Goal: Share content: Share content

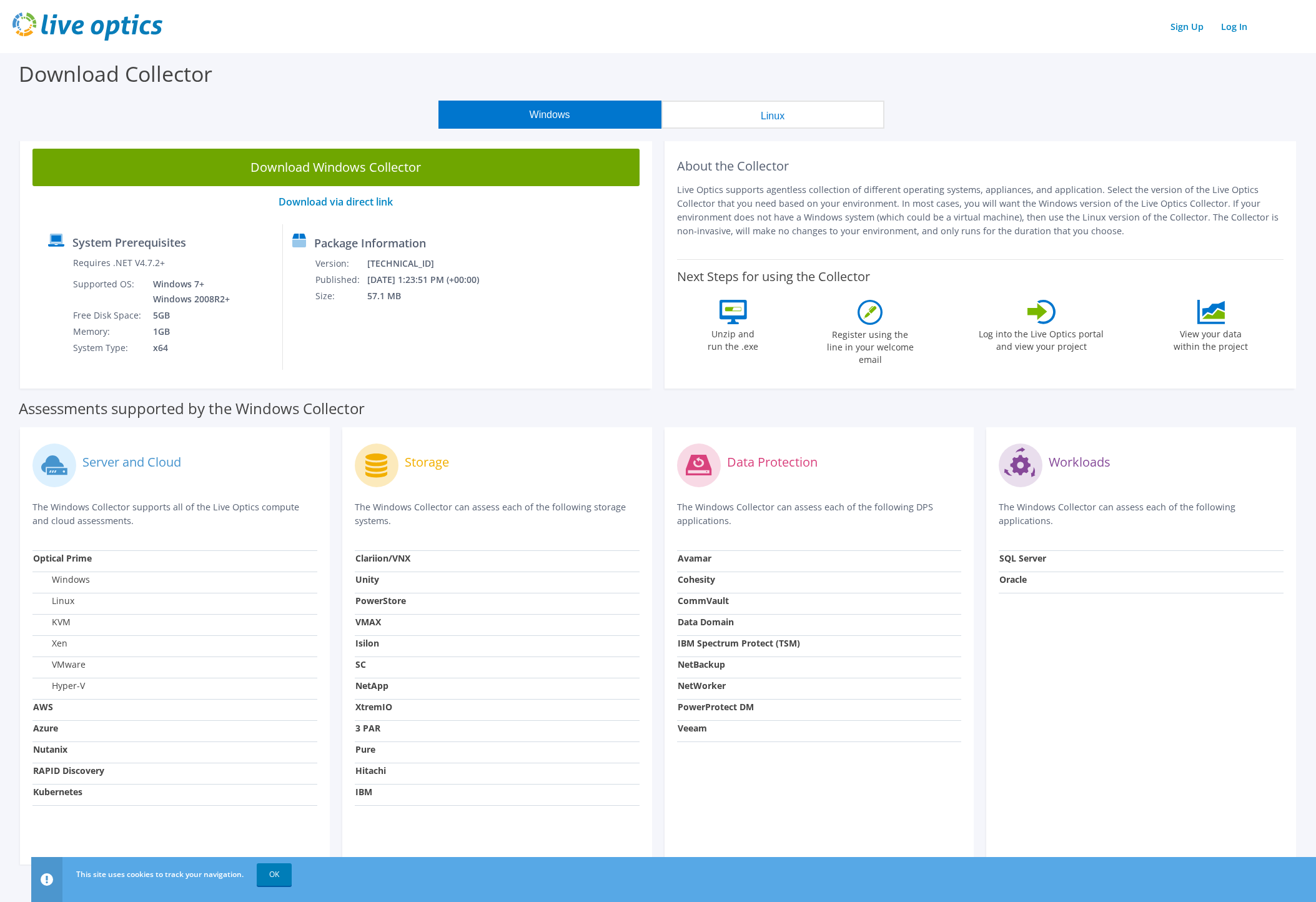
drag, startPoint x: 333, startPoint y: 167, endPoint x: 345, endPoint y: 182, distance: 19.2
click at [333, 167] on link "Download Windows Collector" at bounding box center [336, 167] width 607 height 38
drag, startPoint x: 1225, startPoint y: 24, endPoint x: 1192, endPoint y: 138, distance: 118.7
click at [1225, 24] on link "Log In" at bounding box center [1234, 27] width 39 height 18
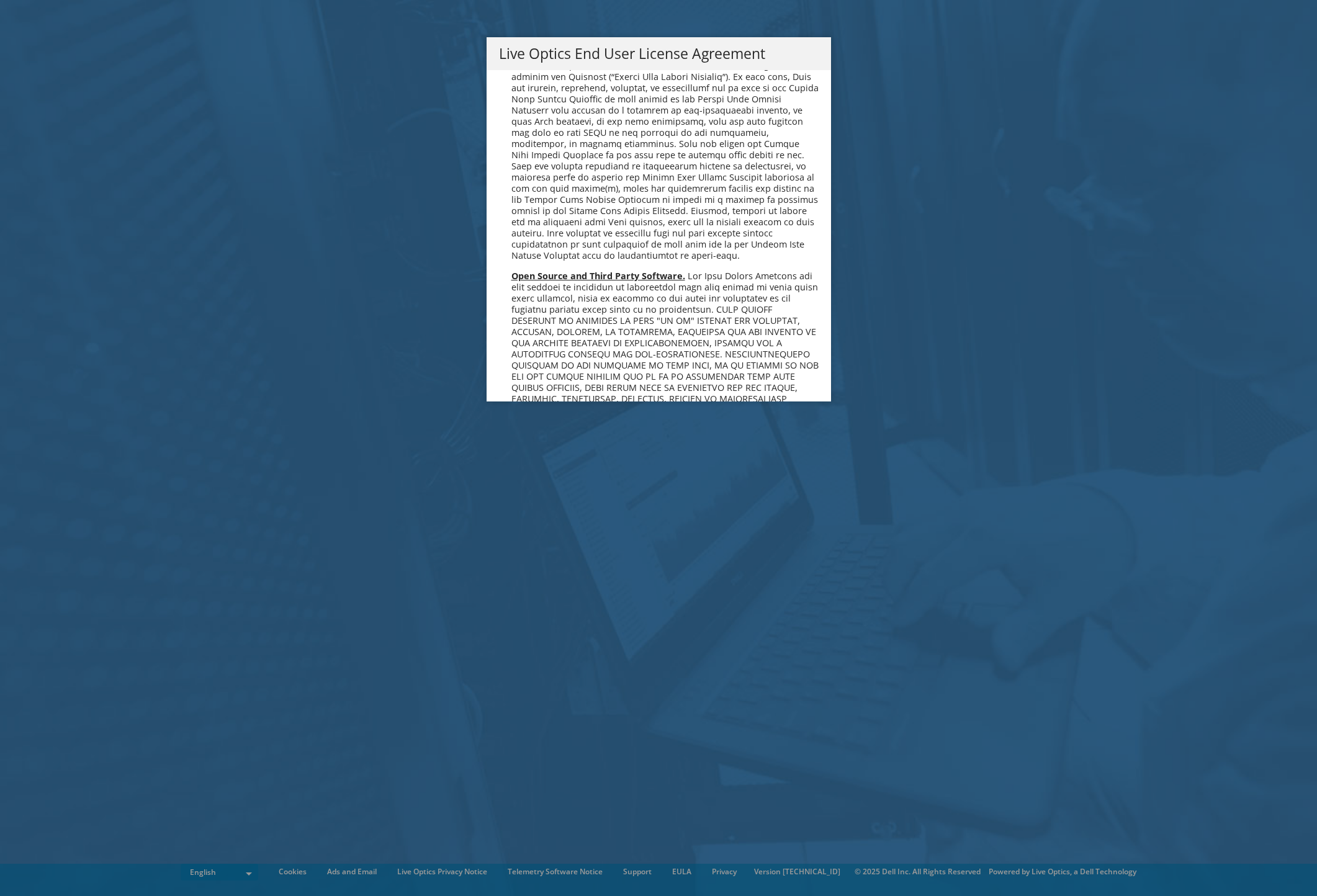
scroll to position [4694, 0]
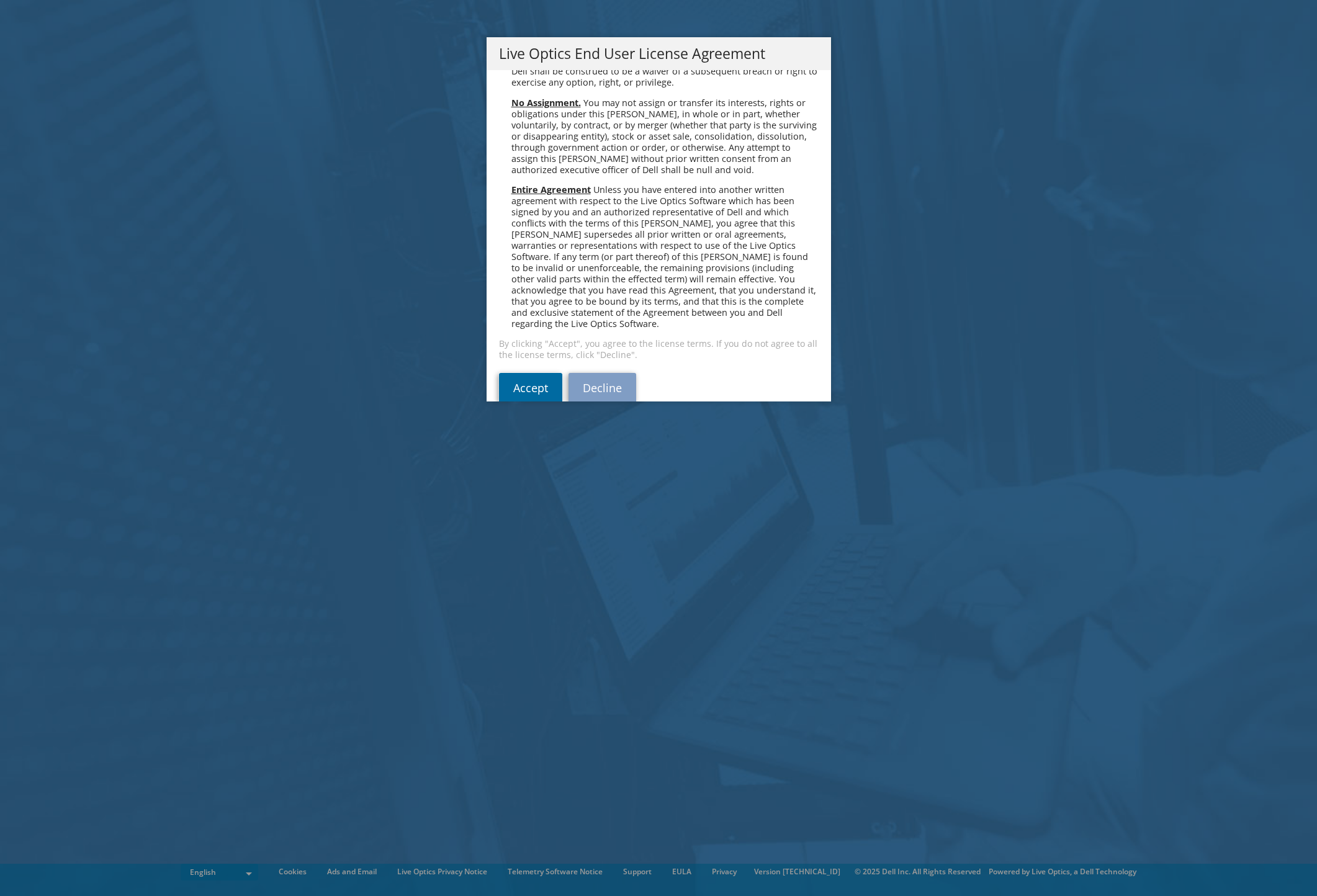
click at [515, 373] on link "Accept" at bounding box center [530, 388] width 63 height 30
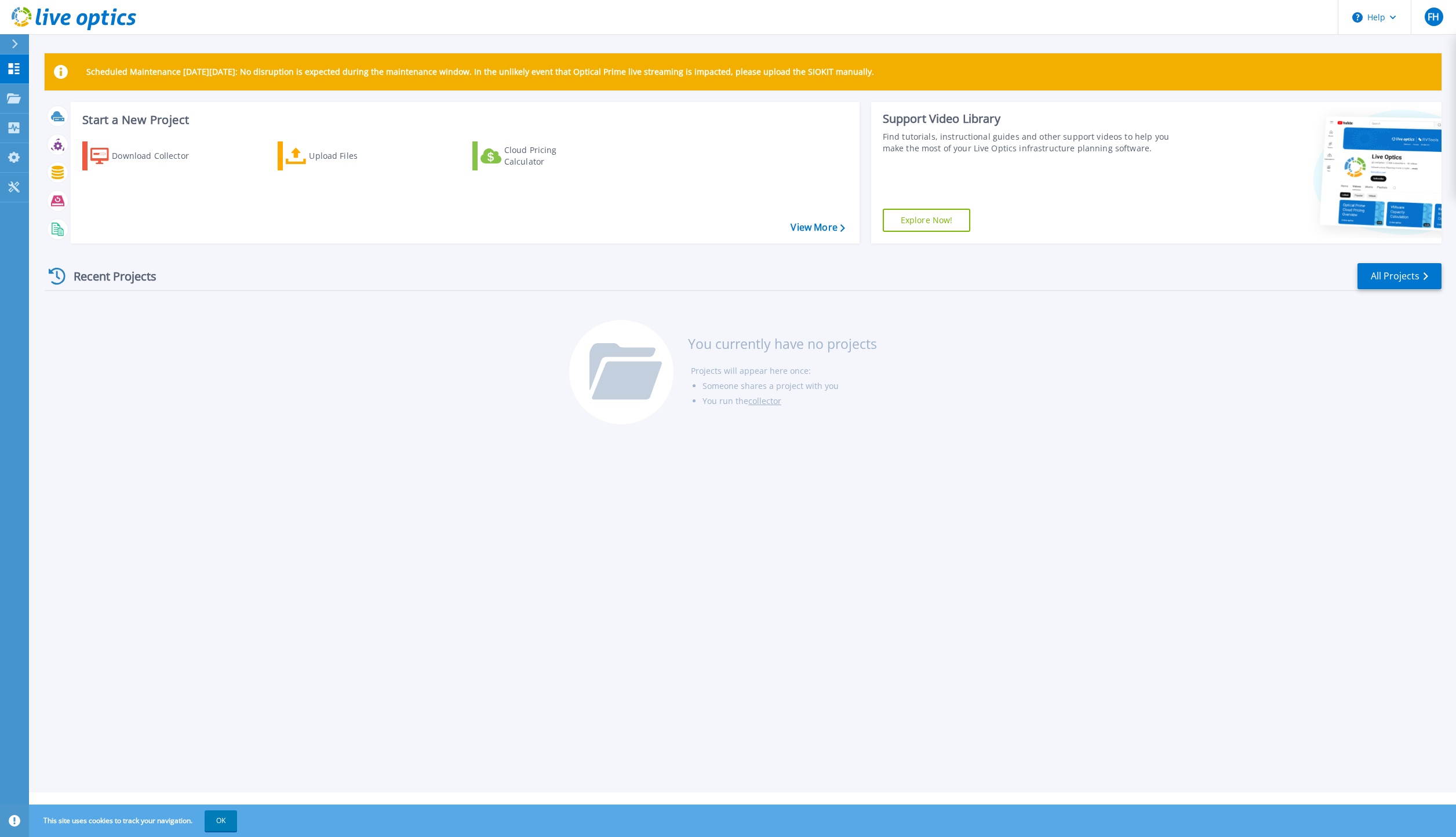
click at [314, 159] on div "Upload Files" at bounding box center [356, 156] width 93 height 23
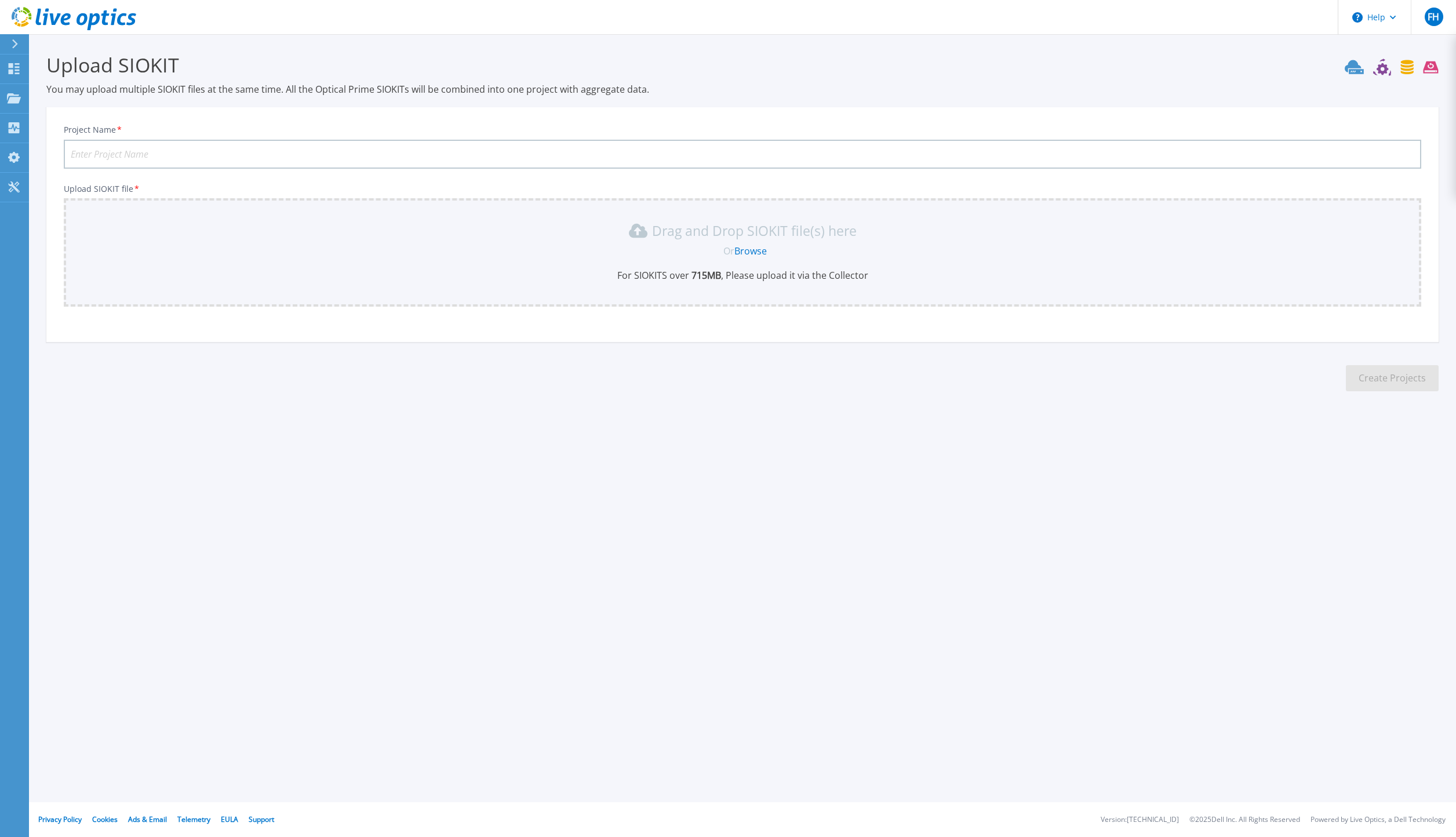
click at [112, 150] on input "Project Name *" at bounding box center [742, 154] width 1357 height 29
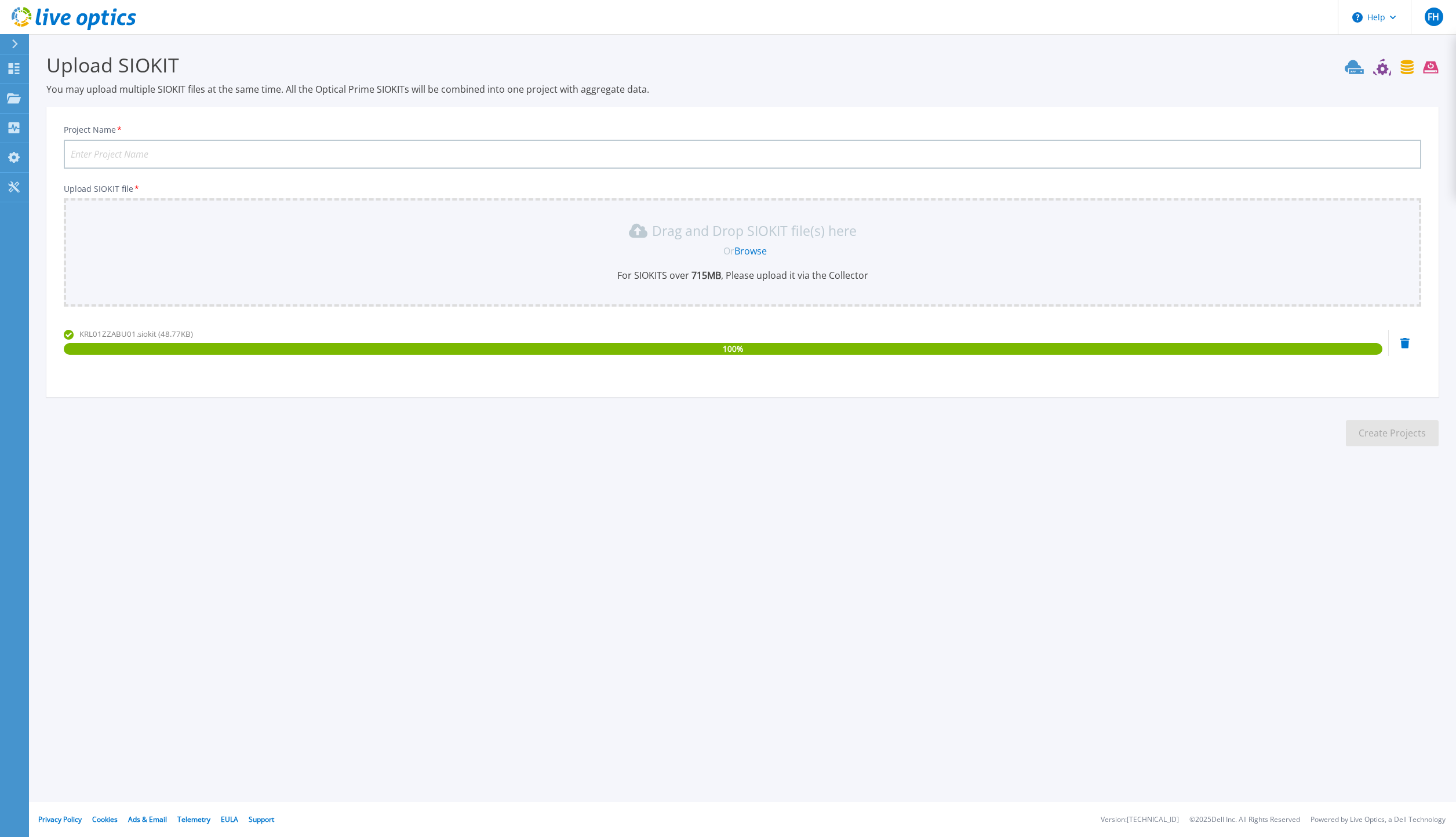
click at [131, 150] on input "Project Name *" at bounding box center [742, 154] width 1357 height 29
type input "[PERSON_NAME] Backup Solution"
click at [433, 473] on section "Upload SIOKIT You may upload multiple SIOKIT files at the same time. All the Op…" at bounding box center [742, 253] width 1427 height 439
click at [1404, 434] on button "Create Projects" at bounding box center [1392, 433] width 93 height 26
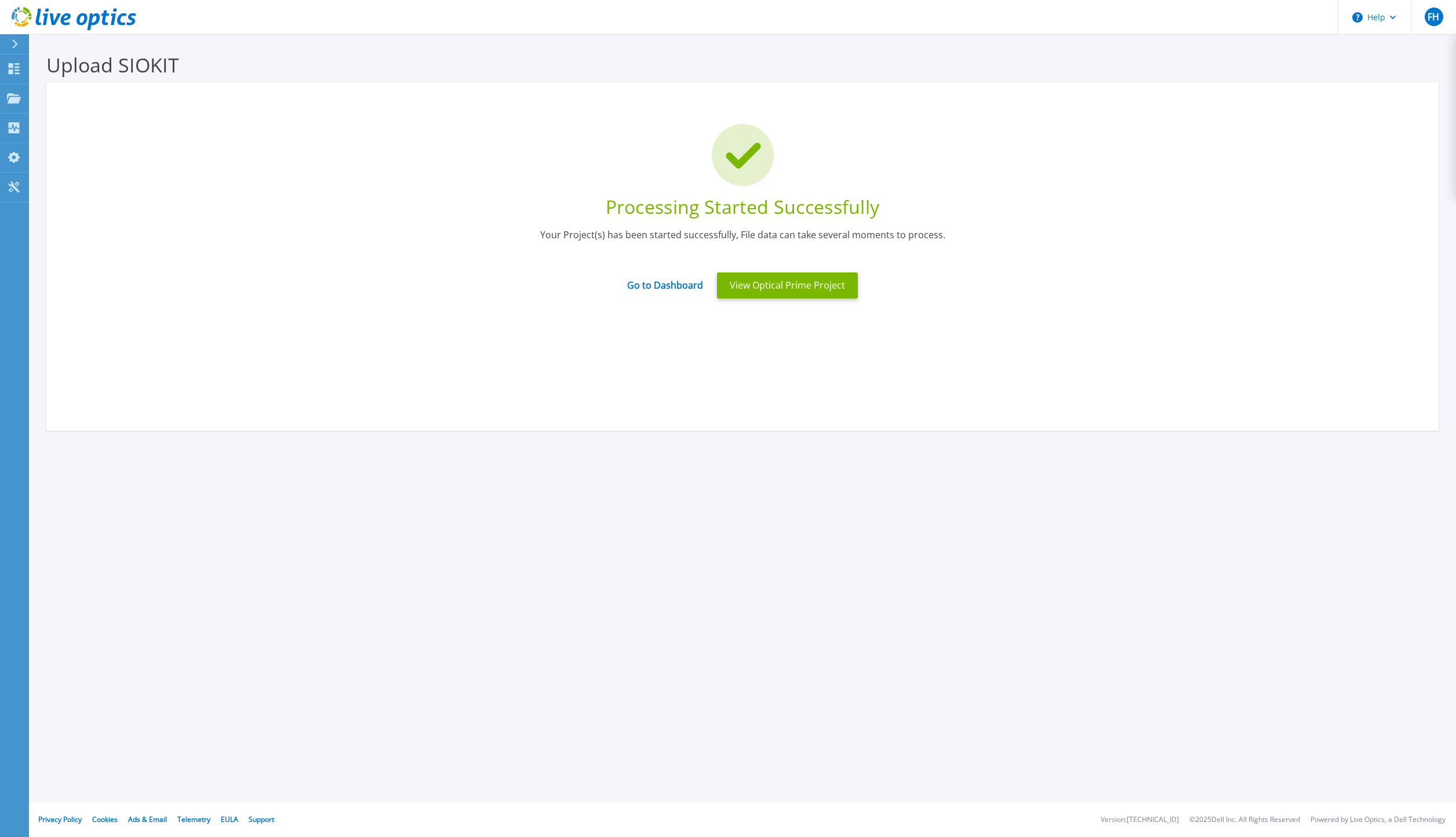
click at [800, 289] on button "View Optical Prime Project" at bounding box center [788, 285] width 141 height 26
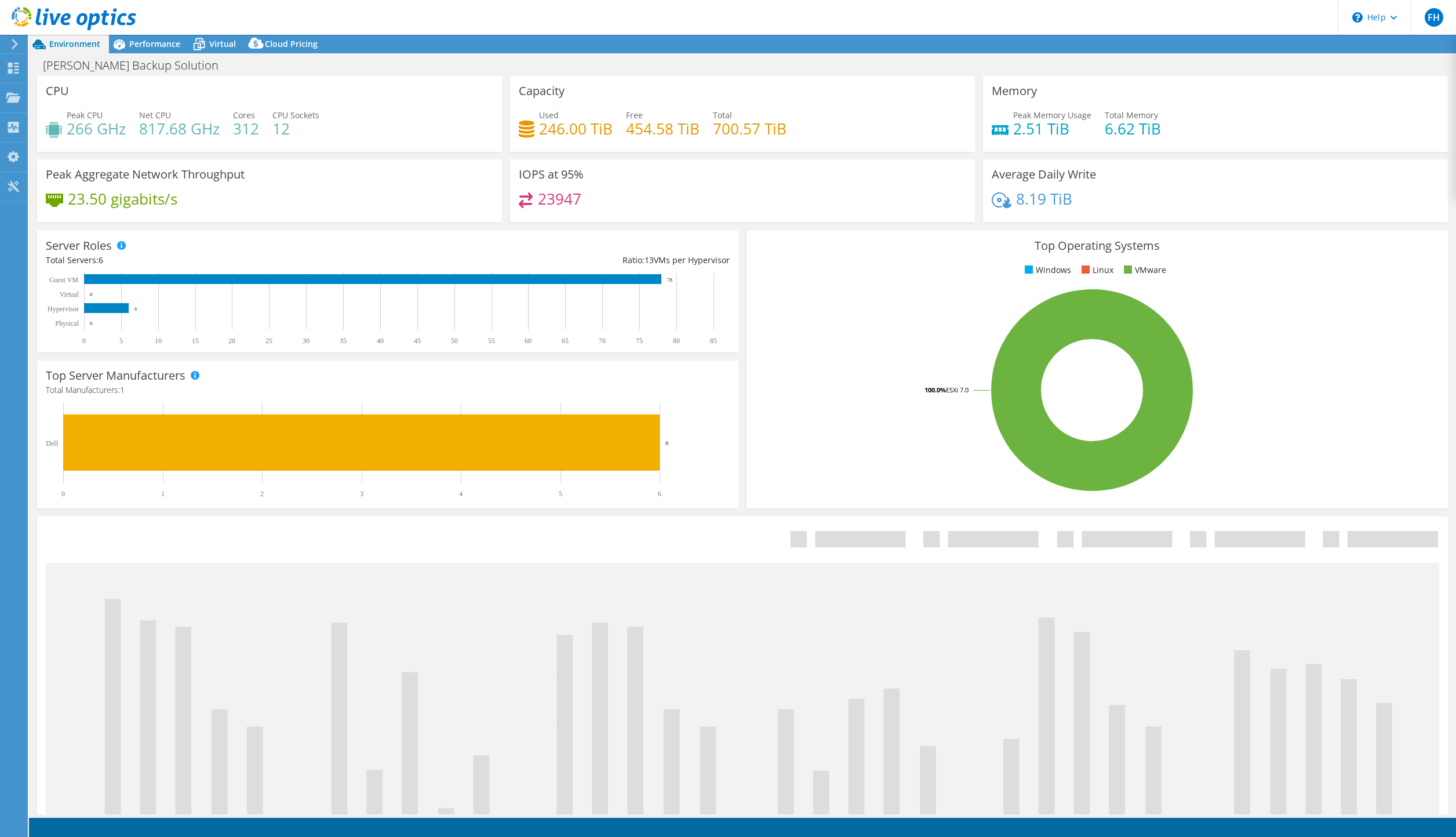
select select "USD"
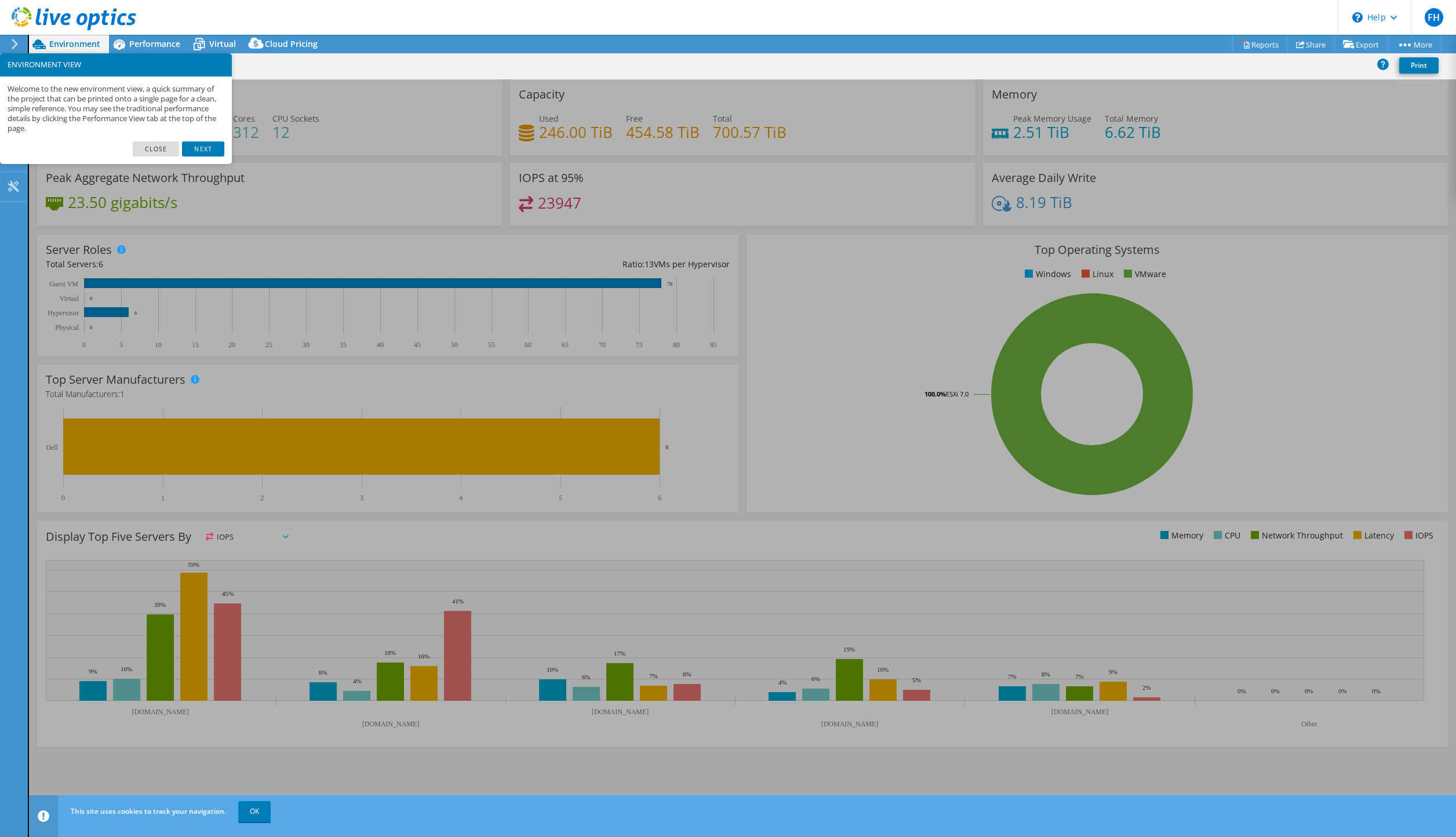
click at [152, 150] on link "Close" at bounding box center [156, 149] width 47 height 15
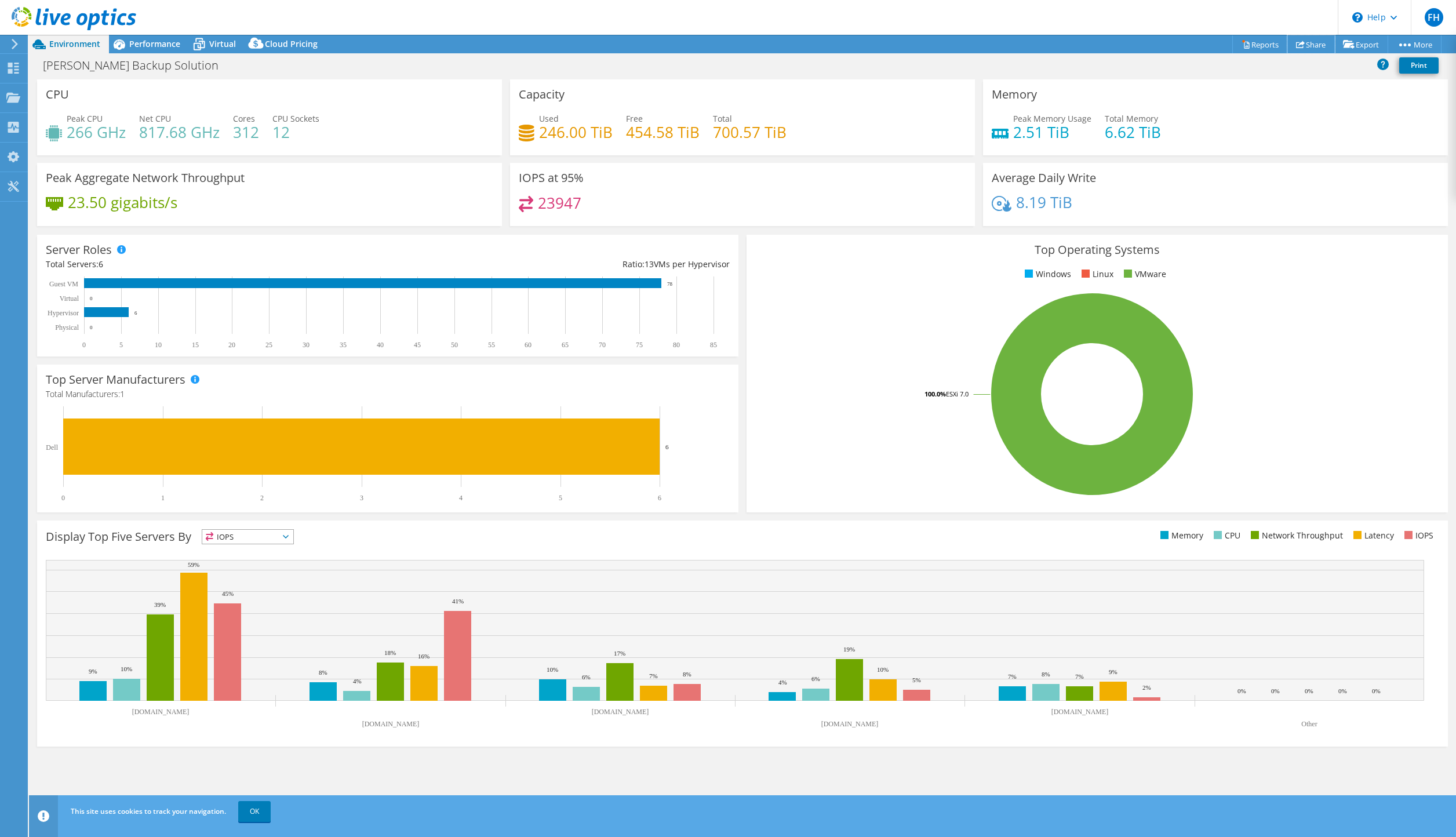
click at [1306, 42] on link "Share" at bounding box center [1311, 44] width 47 height 18
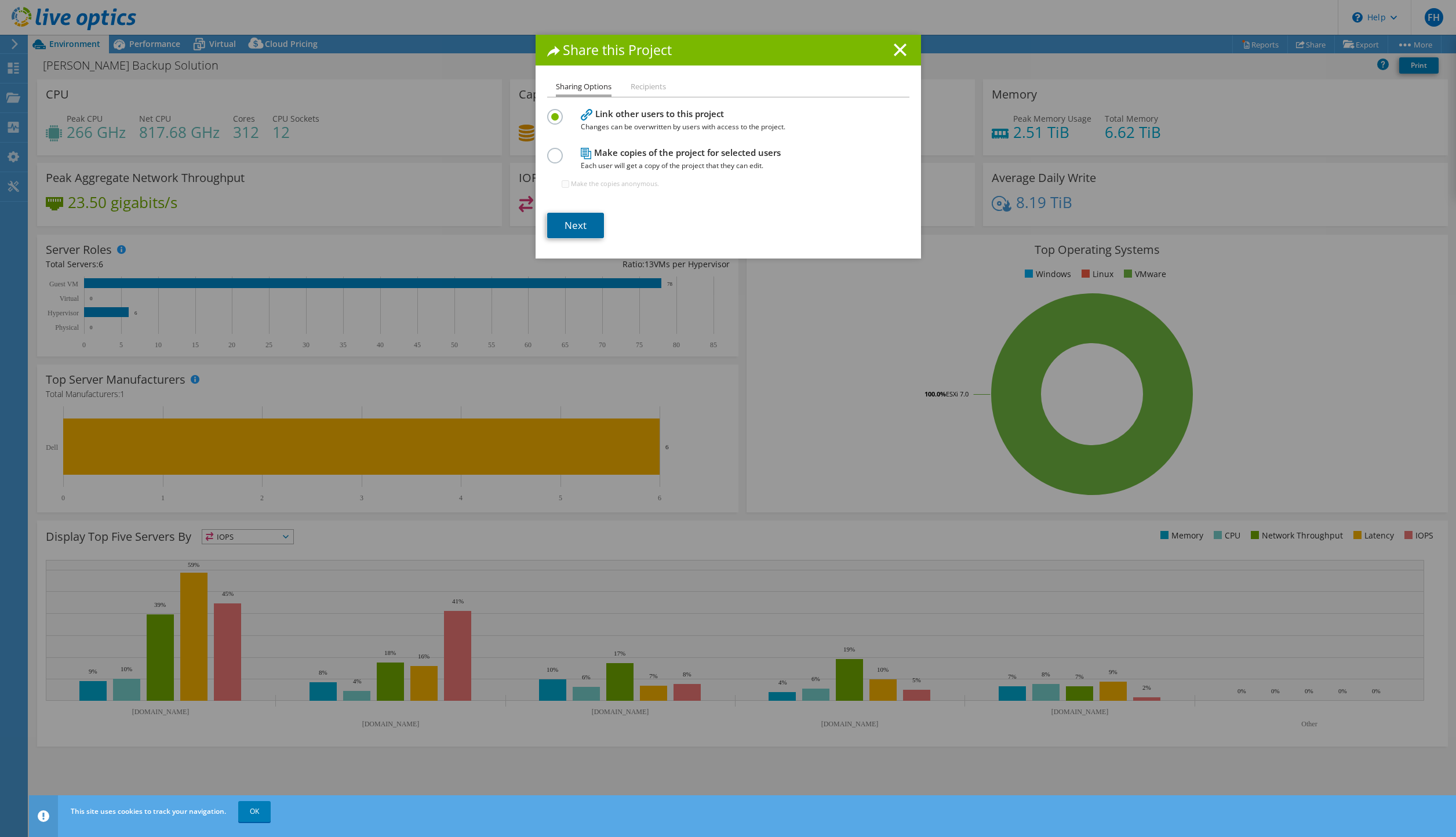
click at [579, 228] on link "Next" at bounding box center [575, 225] width 57 height 25
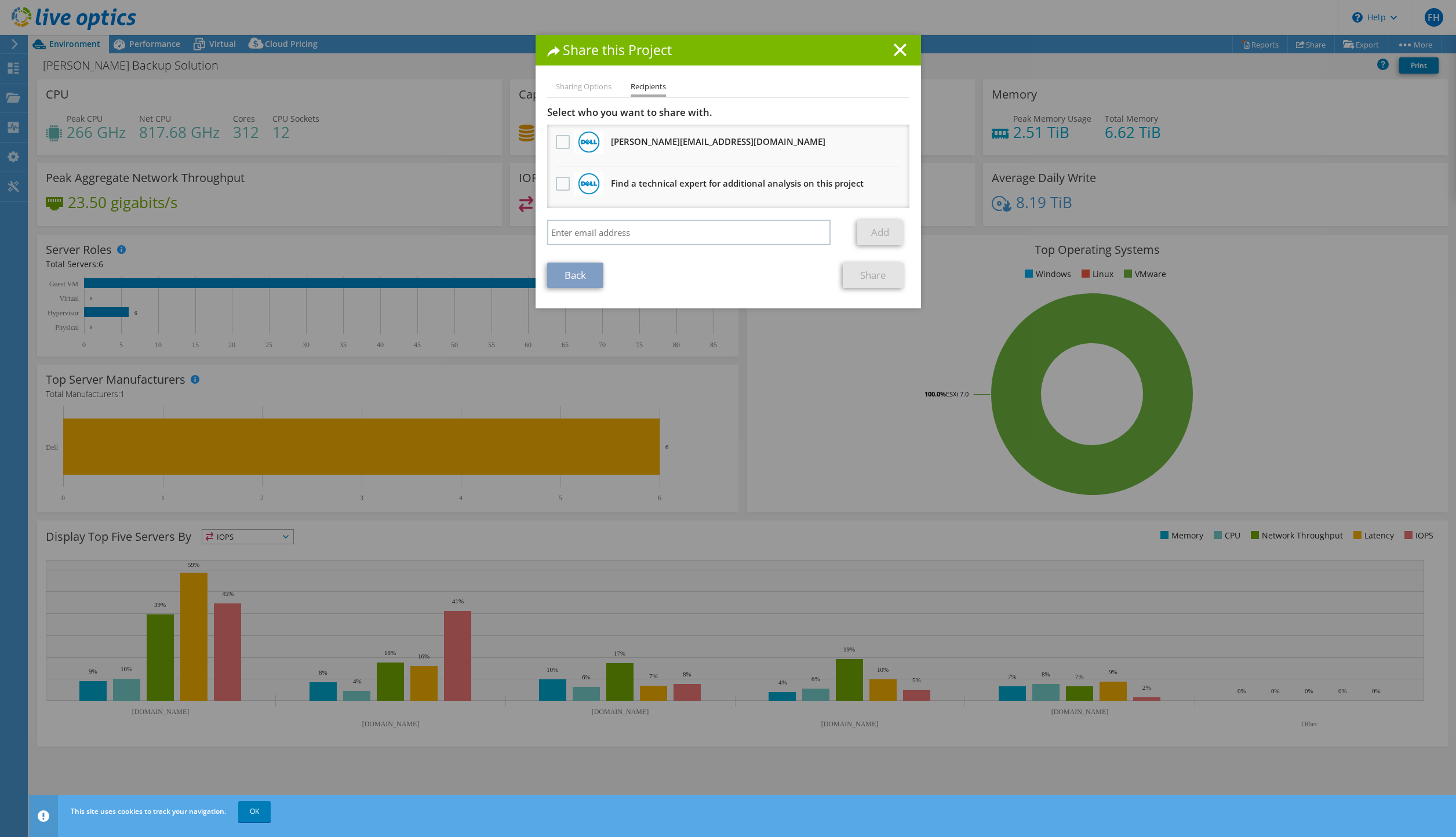
click at [556, 142] on label at bounding box center [564, 142] width 17 height 14
click at [0, 0] on input "checkbox" at bounding box center [0, 0] width 0 height 0
click at [587, 234] on input "search" at bounding box center [689, 232] width 284 height 25
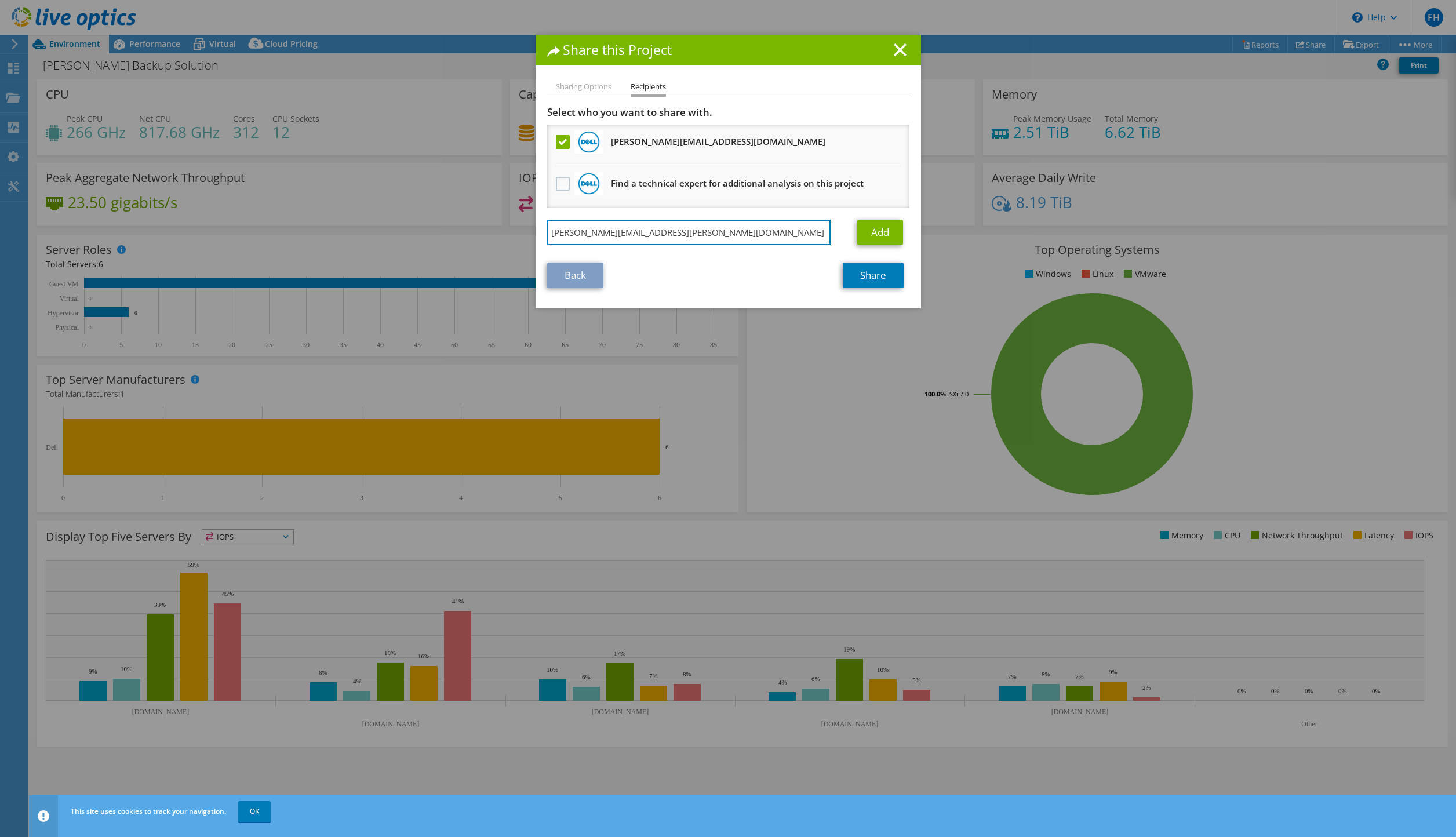
type input "[PERSON_NAME][EMAIL_ADDRESS][PERSON_NAME][DOMAIN_NAME]"
click at [872, 237] on link "Add" at bounding box center [880, 232] width 46 height 25
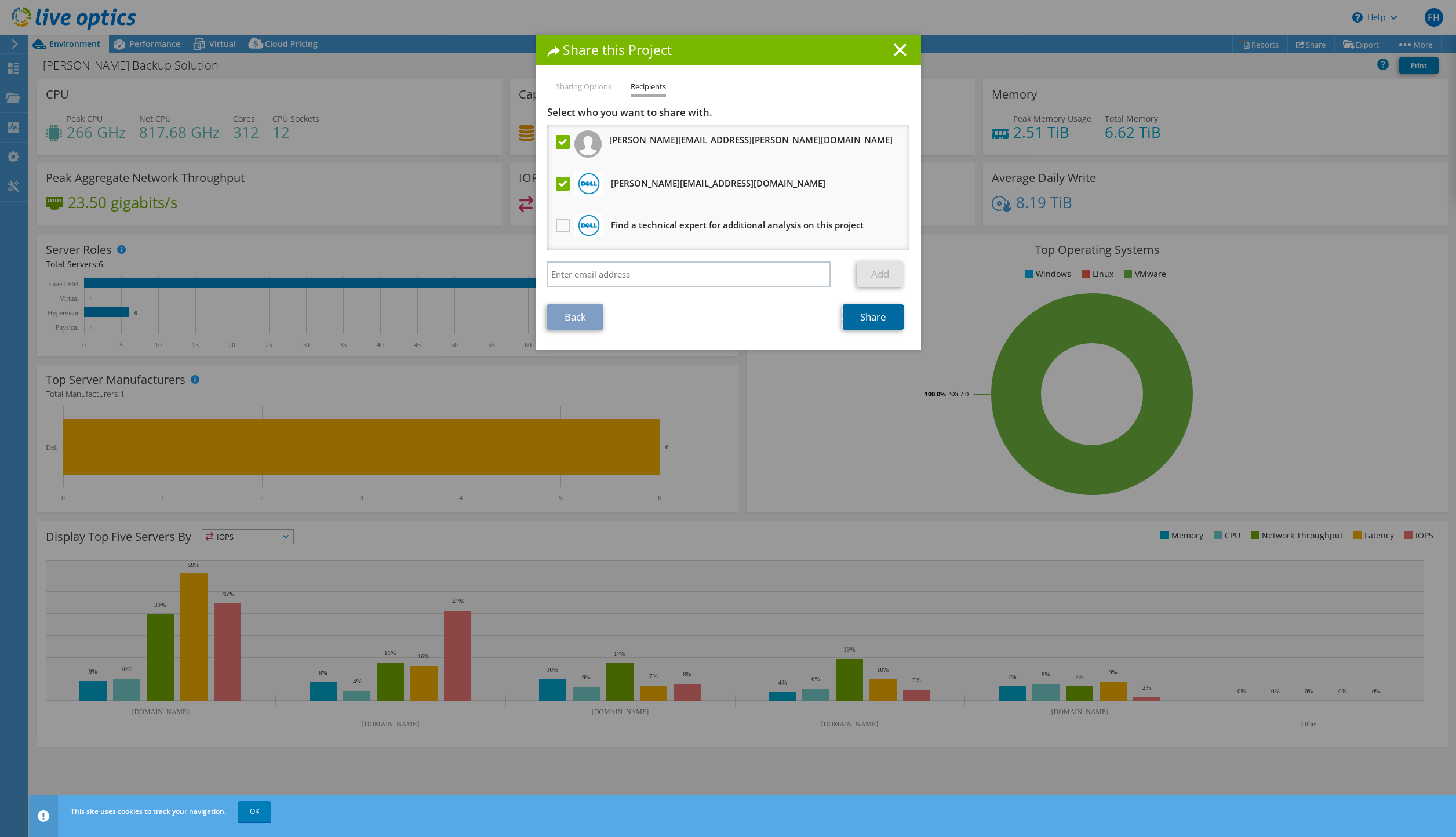
click at [884, 322] on link "Share" at bounding box center [873, 317] width 61 height 25
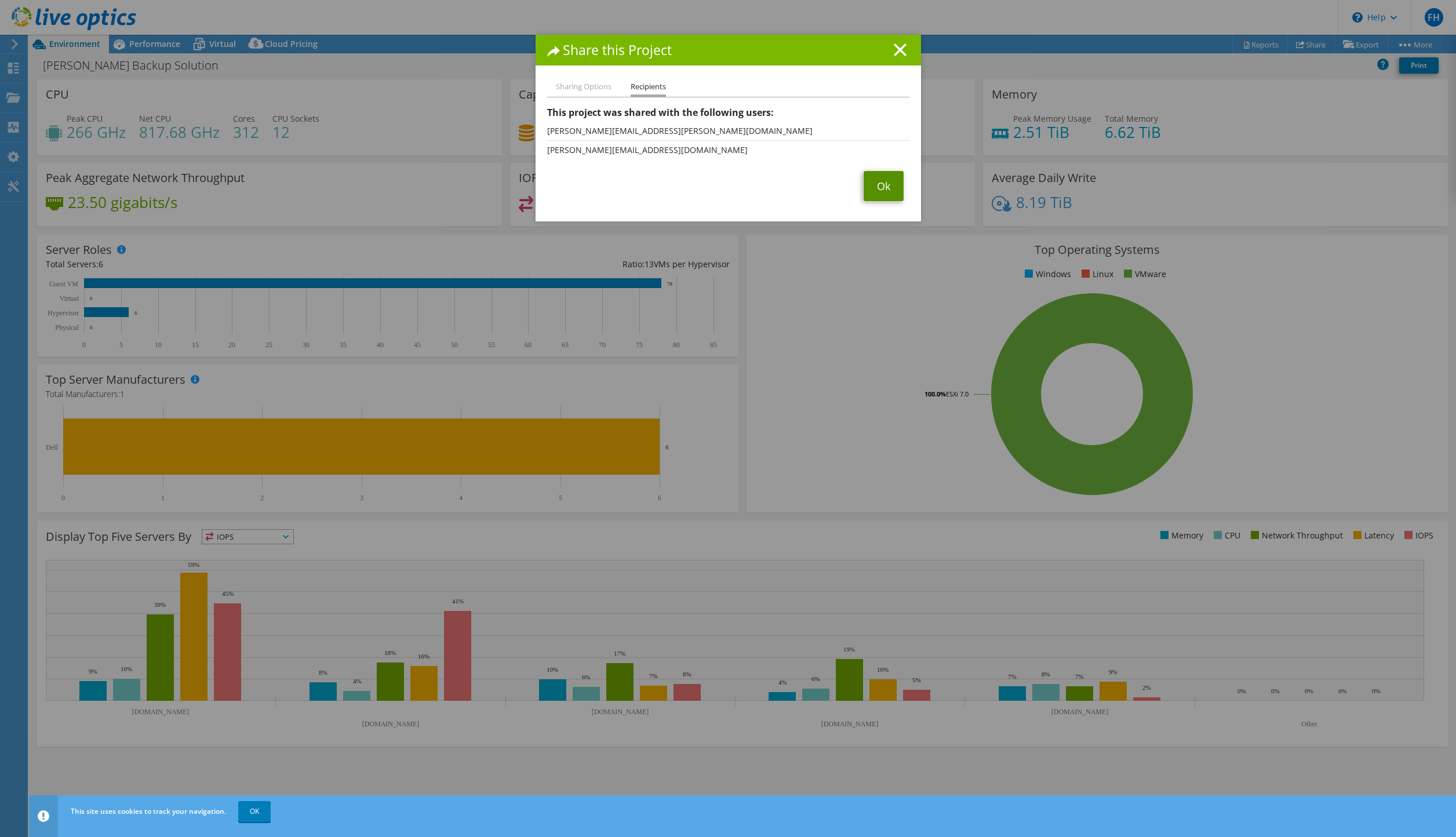
click at [887, 185] on link "Ok" at bounding box center [883, 186] width 40 height 30
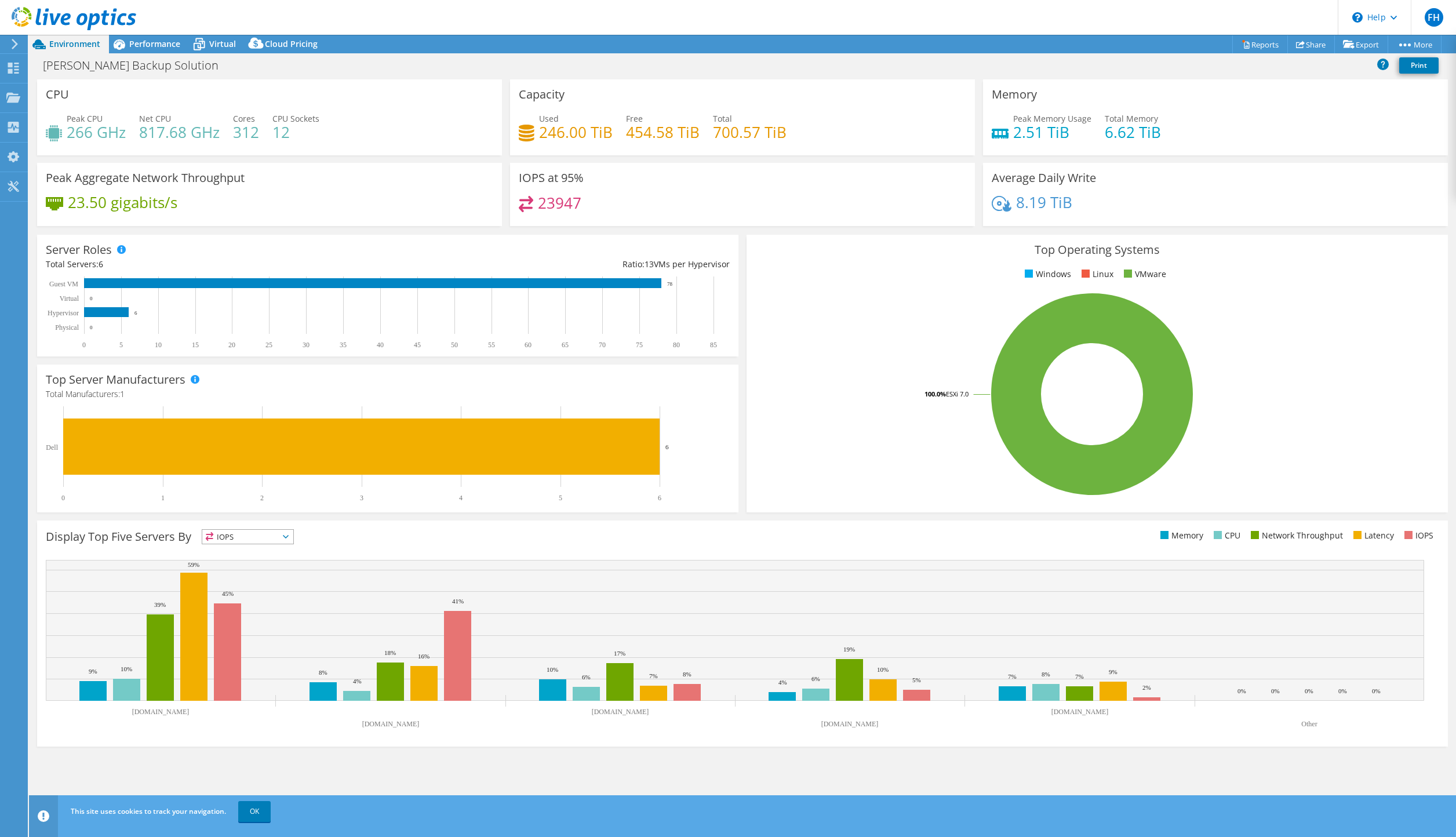
click at [142, 47] on span "Performance" at bounding box center [155, 44] width 51 height 11
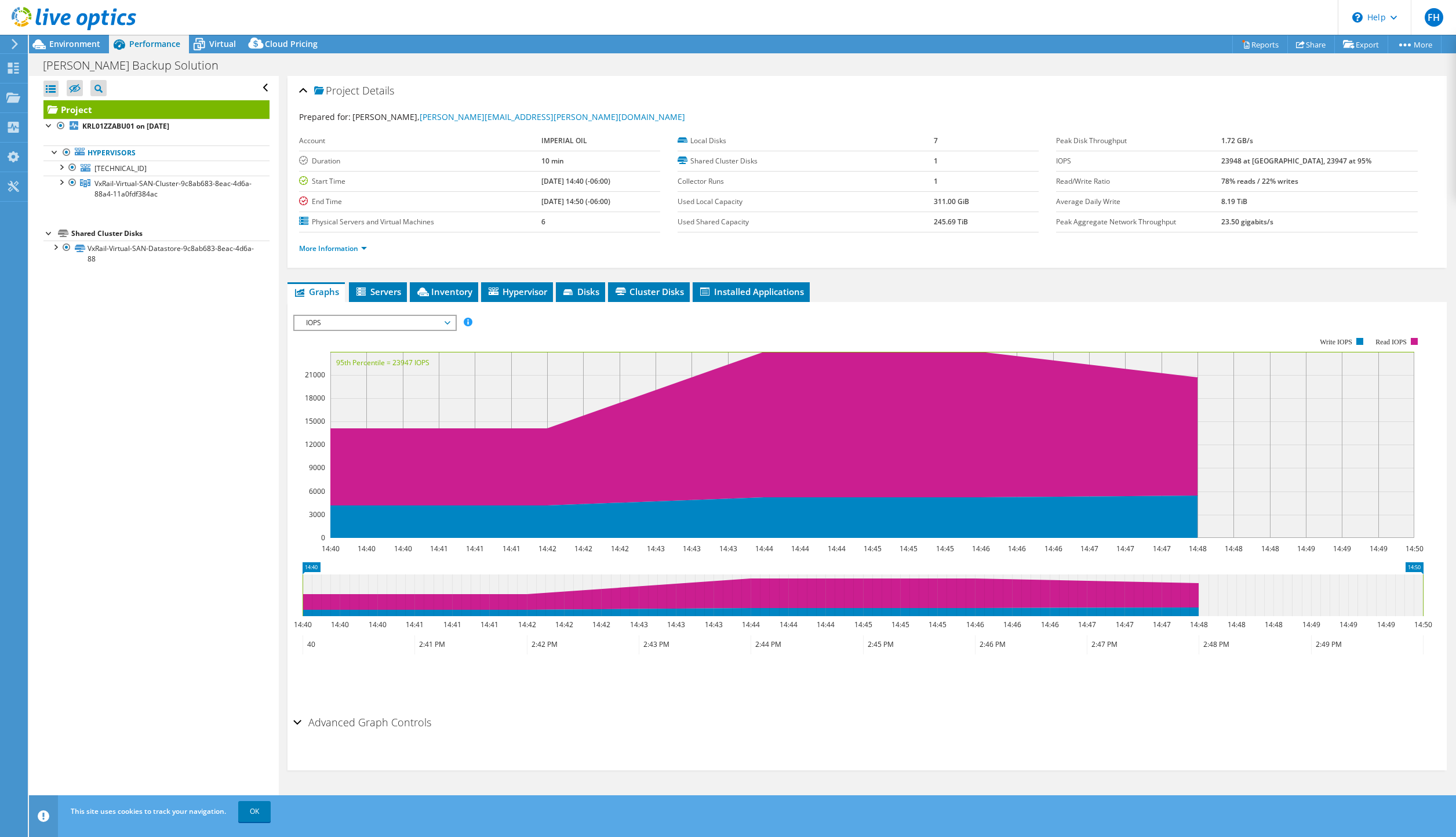
click at [214, 47] on span "Virtual" at bounding box center [222, 44] width 27 height 11
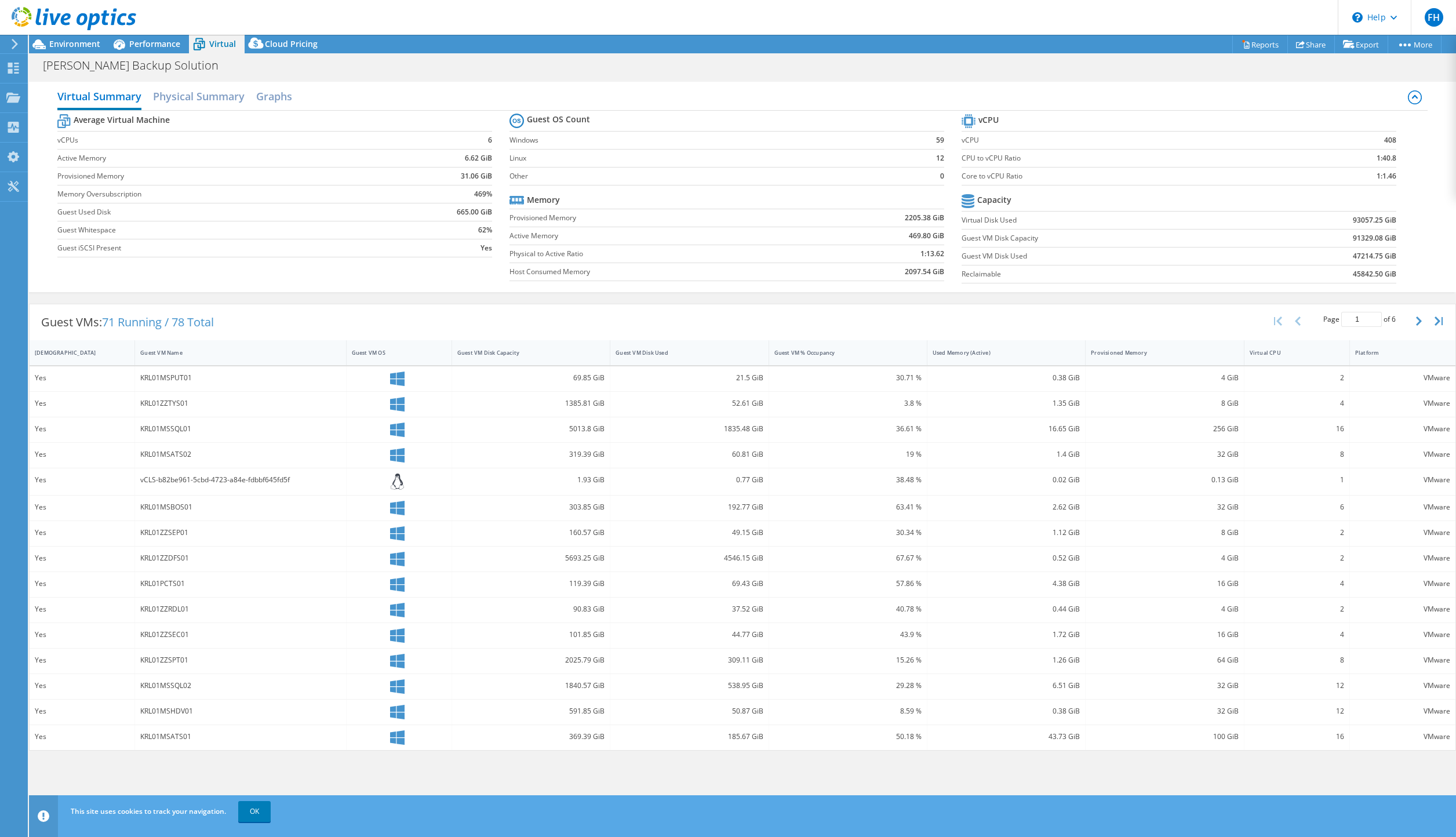
click at [61, 47] on span "Environment" at bounding box center [75, 44] width 51 height 11
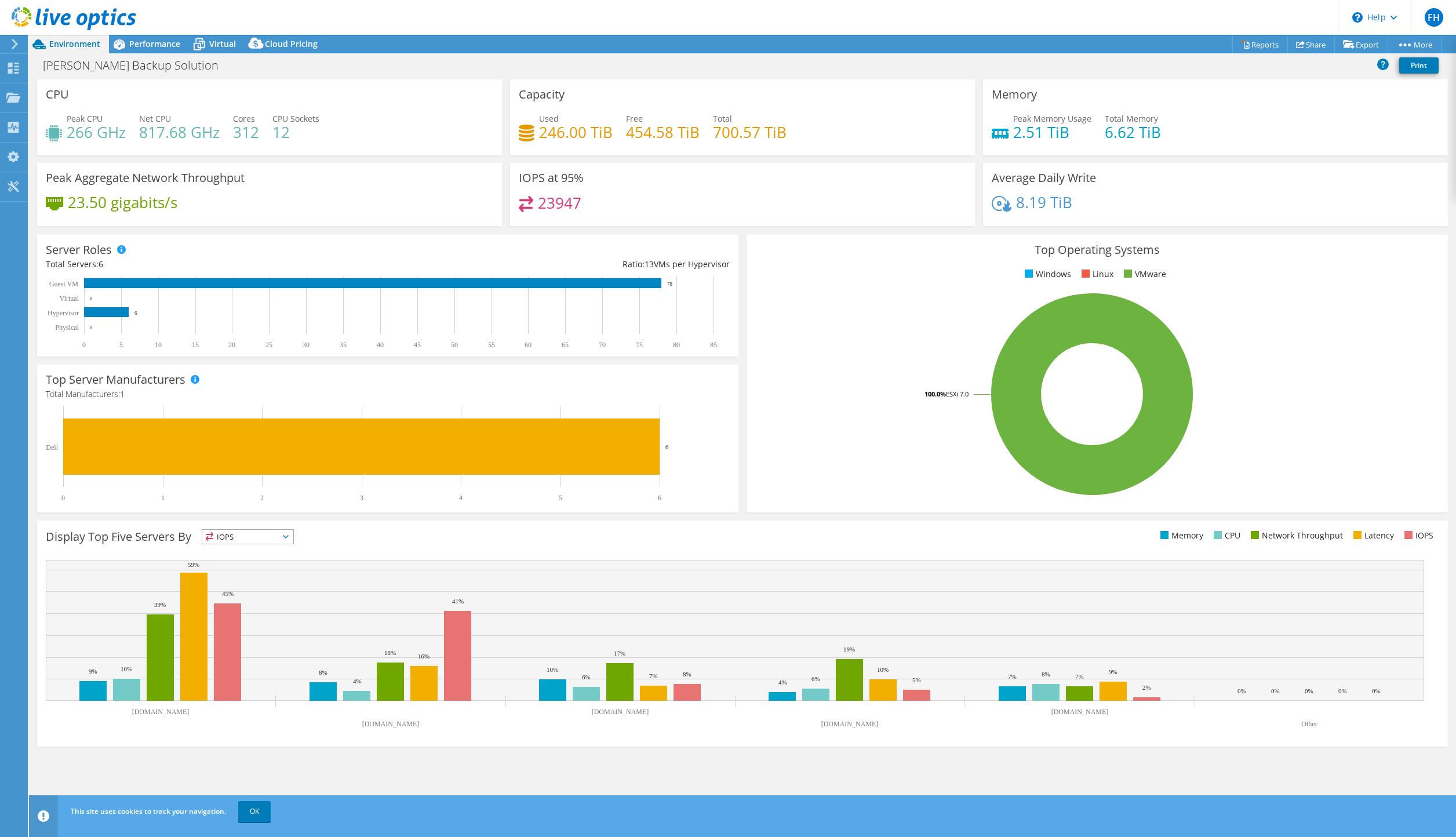
click at [690, 533] on div "Display Top Five Servers By IOPS IOPS" at bounding box center [394, 539] width 697 height 19
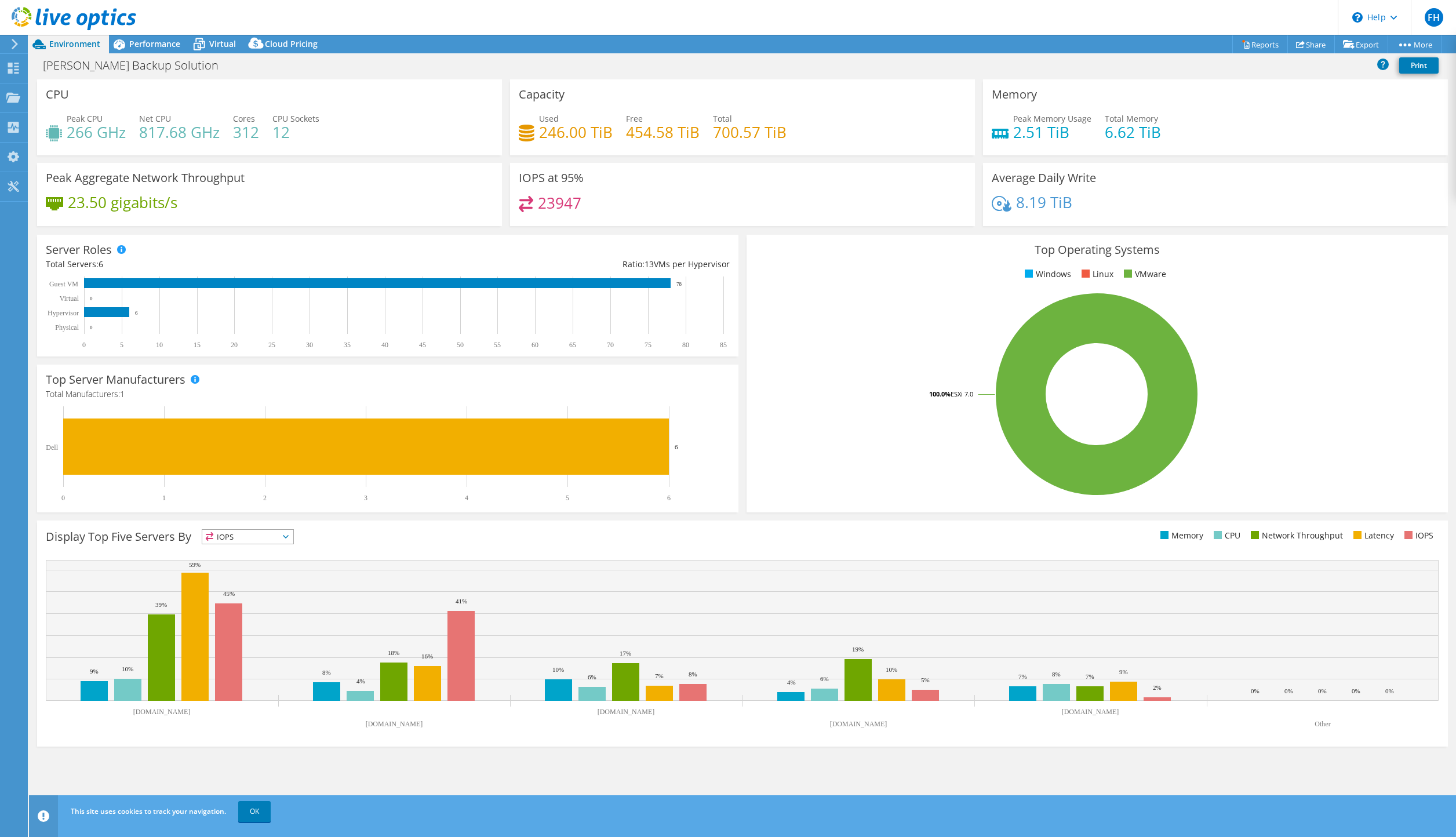
click at [172, 48] on span "Performance" at bounding box center [155, 44] width 51 height 11
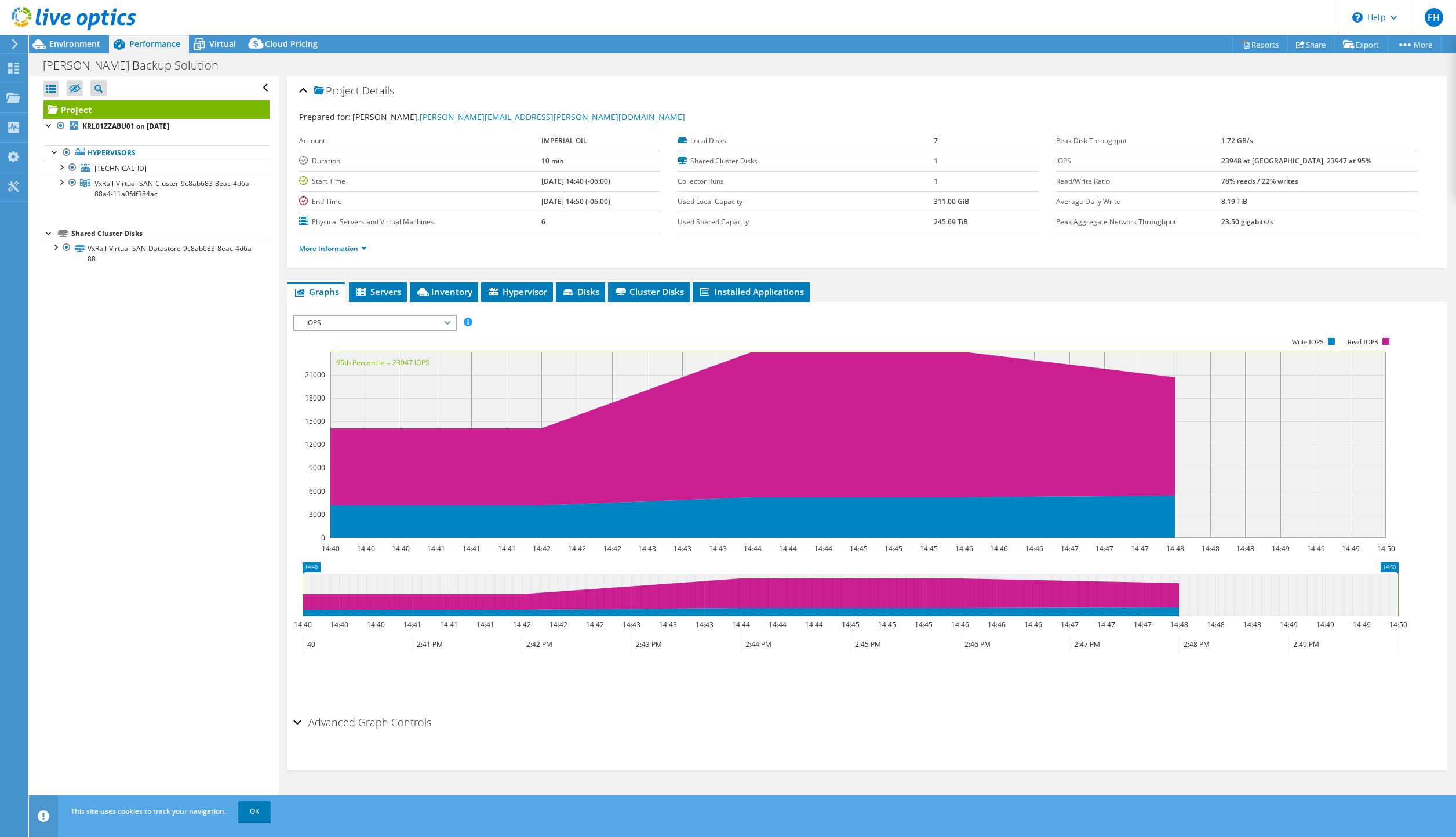
click at [534, 290] on span "Hypervisor" at bounding box center [517, 292] width 60 height 12
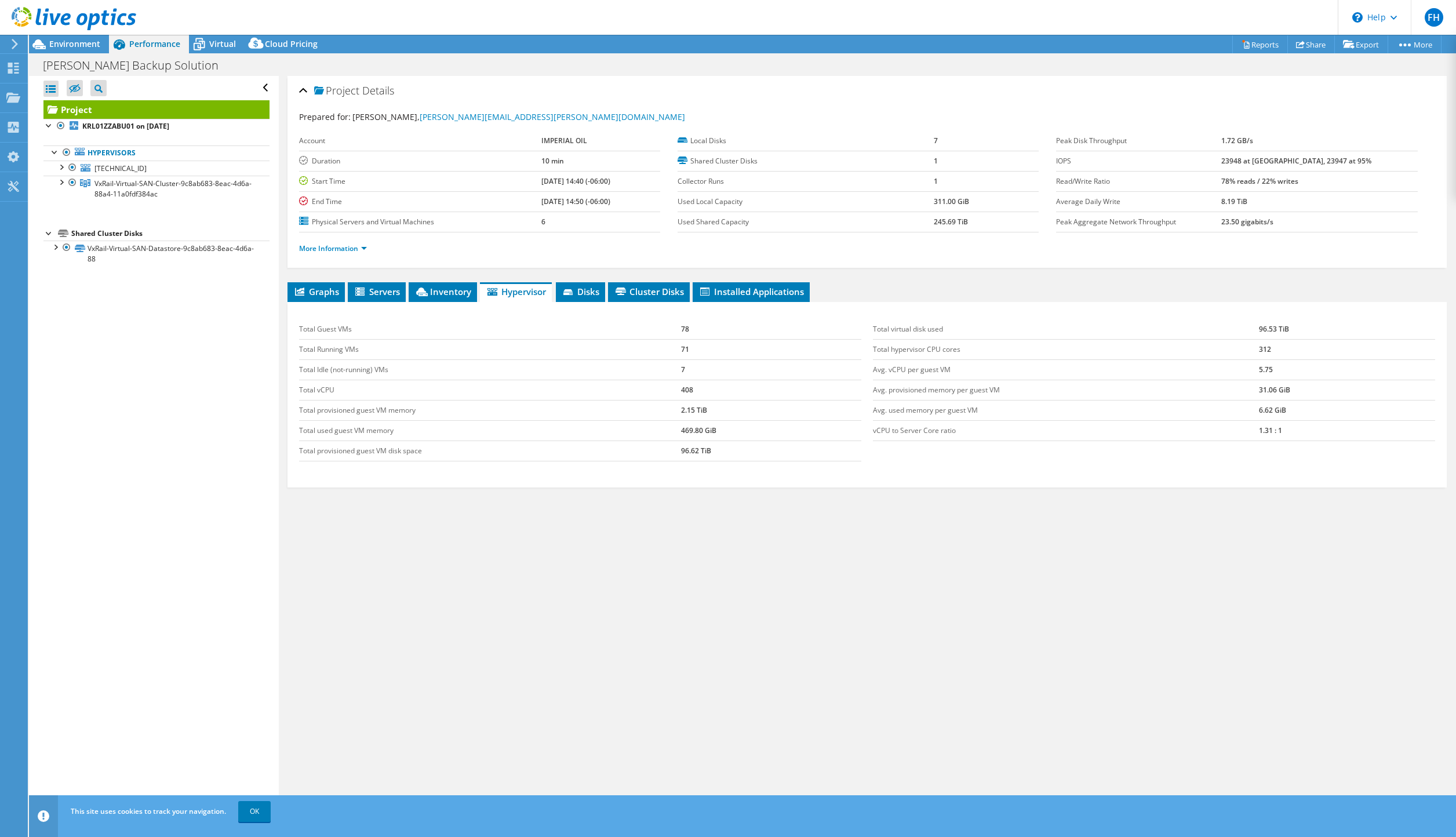
drag, startPoint x: 863, startPoint y: 701, endPoint x: 870, endPoint y: 701, distance: 7.0
click at [863, 701] on div "Project Details Prepared for: [PERSON_NAME], [PERSON_NAME][EMAIL_ADDRESS][PERSO…" at bounding box center [868, 445] width 1177 height 738
click at [900, 722] on div "Project Details Prepared for: [PERSON_NAME], [PERSON_NAME][EMAIL_ADDRESS][PERSO…" at bounding box center [868, 445] width 1177 height 738
click at [1441, 15] on span "FH" at bounding box center [1434, 17] width 18 height 18
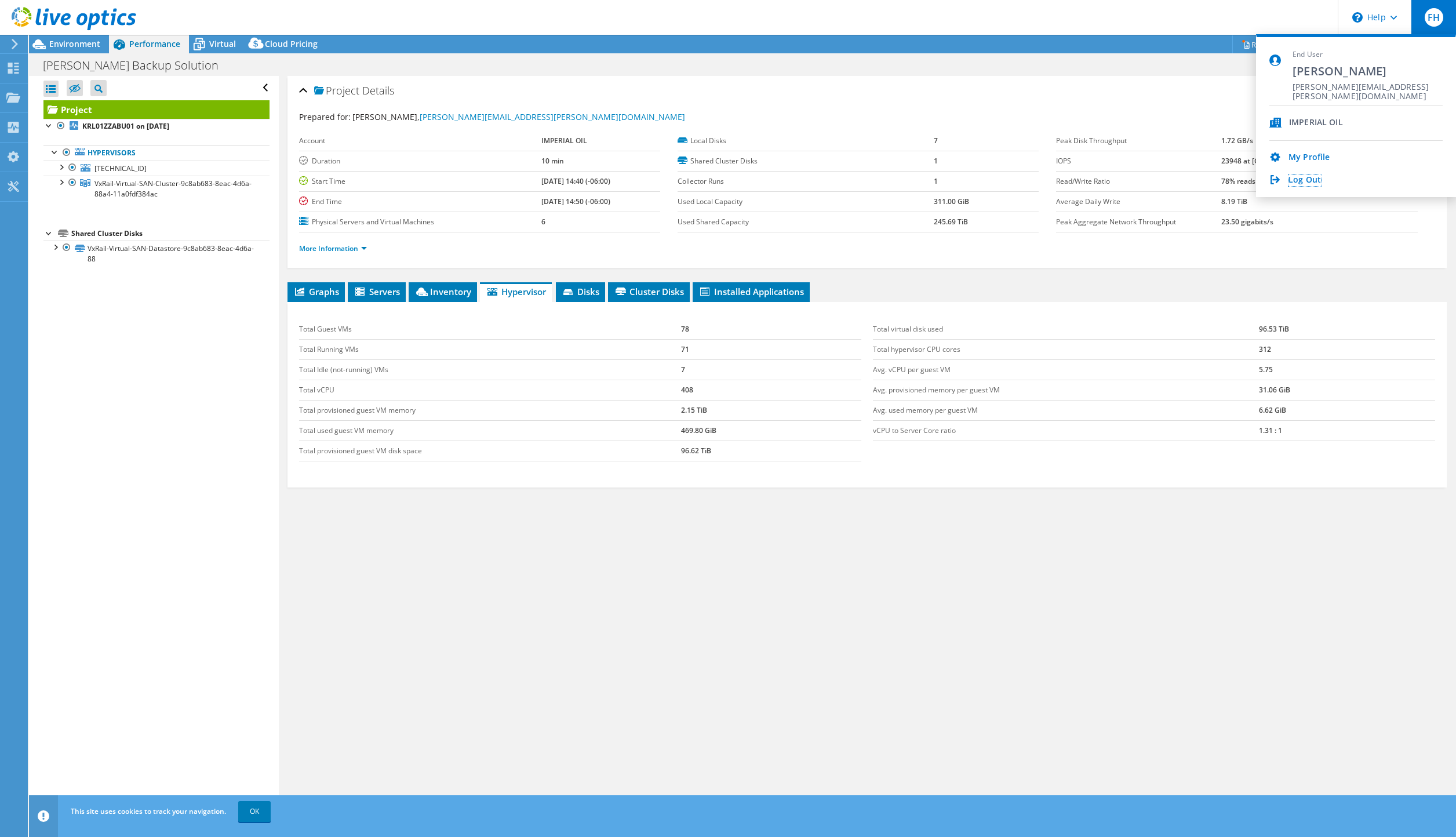
click at [1303, 181] on link "Log Out" at bounding box center [1305, 181] width 32 height 11
